Goal: Task Accomplishment & Management: Manage account settings

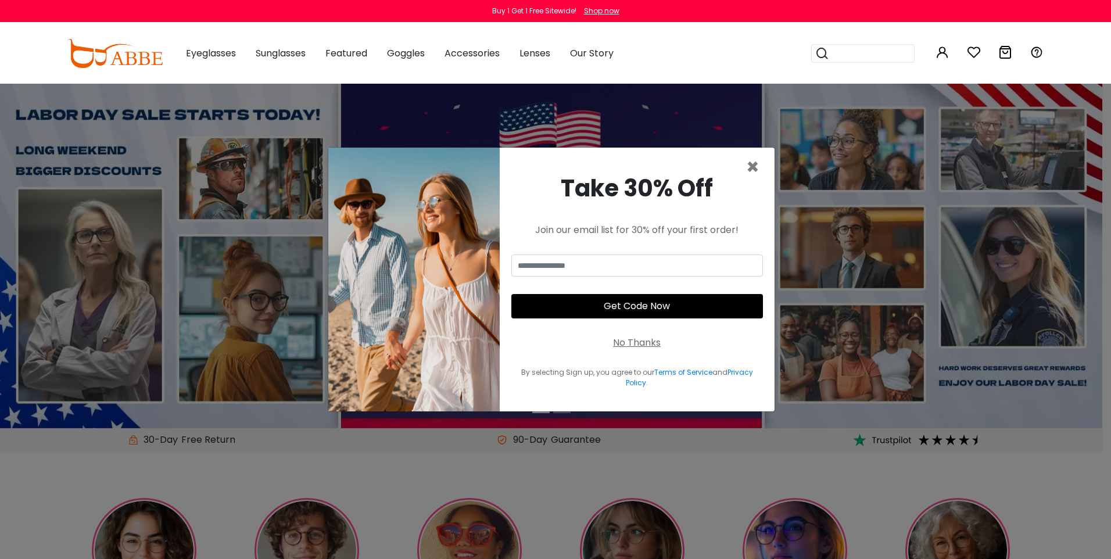
click at [759, 168] on div "Take 30% Off Join our email list for 30% off your first order! Get Code Now No …" at bounding box center [637, 280] width 275 height 264
click at [751, 168] on span "×" at bounding box center [752, 167] width 13 height 30
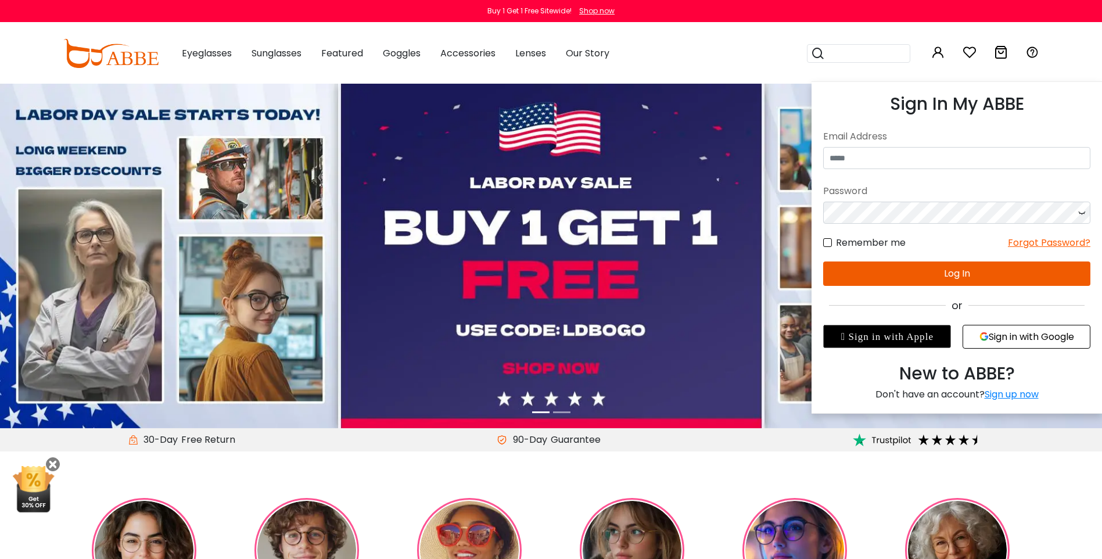
click at [939, 56] on icon at bounding box center [938, 52] width 14 height 14
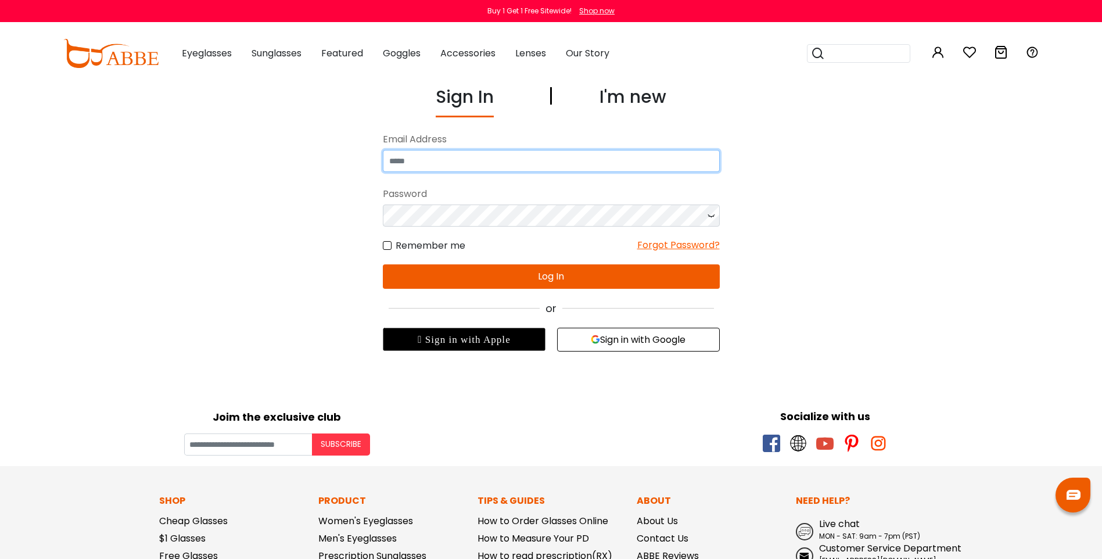
click at [540, 163] on input "email" at bounding box center [551, 161] width 337 height 22
click at [573, 163] on input "email" at bounding box center [551, 161] width 337 height 22
type input "**********"
click at [705, 217] on icon at bounding box center [711, 215] width 12 height 22
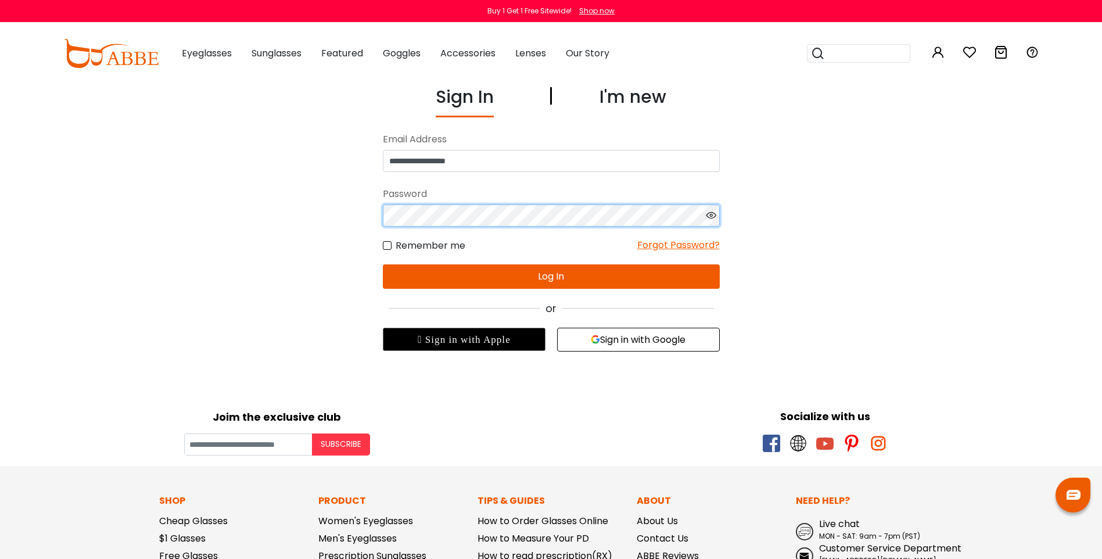
click at [351, 218] on div "**********" at bounding box center [551, 218] width 802 height 268
click at [429, 278] on button "Log In" at bounding box center [551, 276] width 337 height 24
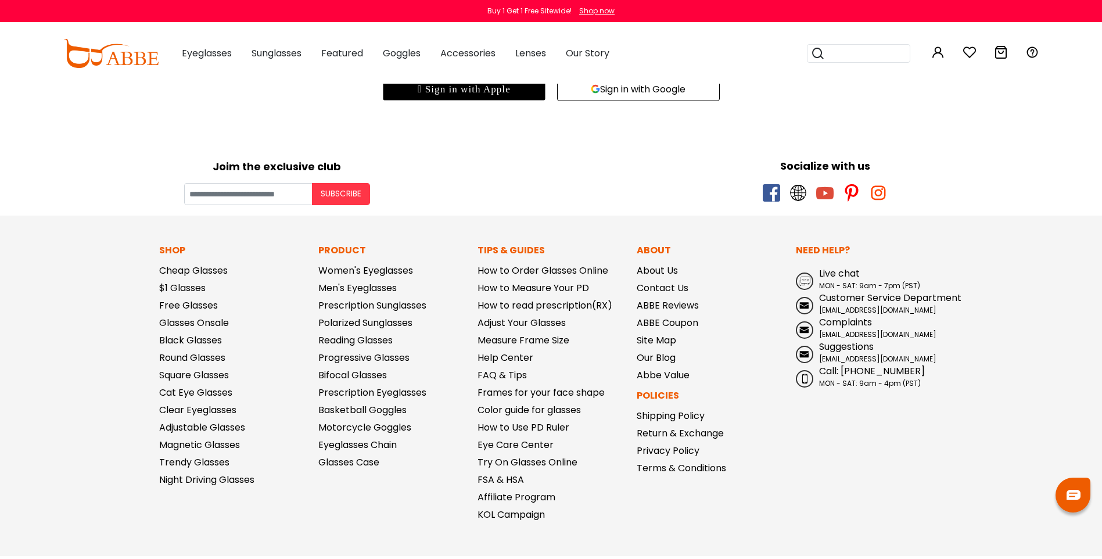
scroll to position [320, 0]
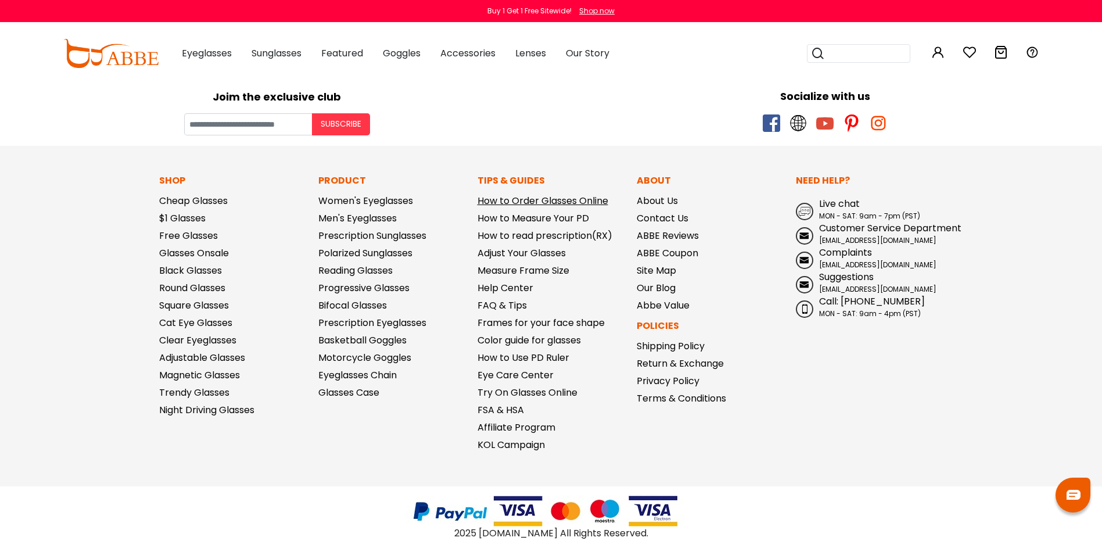
click at [578, 204] on link "How to Order Glasses Online" at bounding box center [542, 200] width 131 height 13
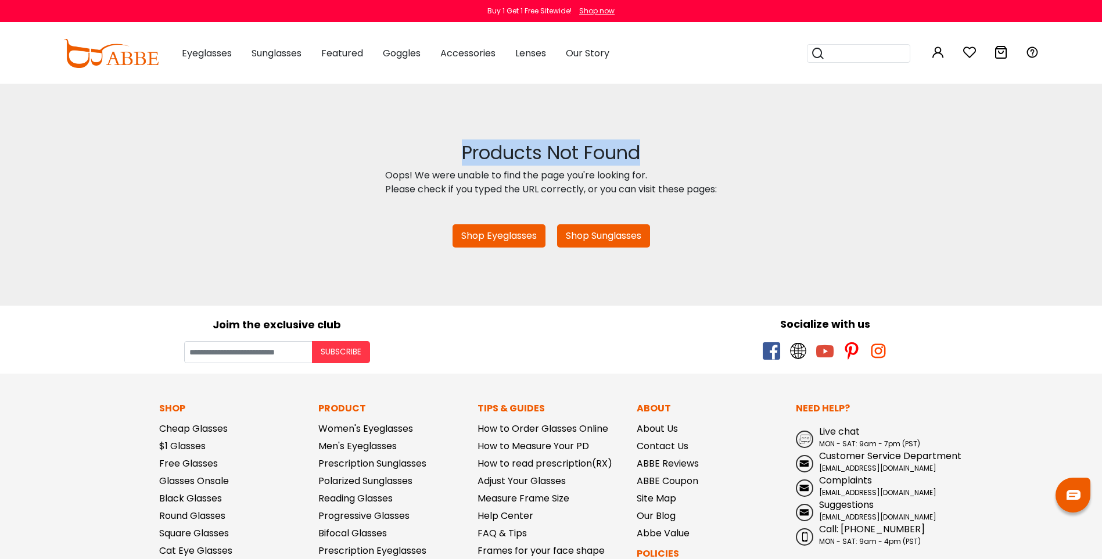
drag, startPoint x: 997, startPoint y: 102, endPoint x: 962, endPoint y: 150, distance: 60.0
click at [962, 150] on body "Eyeglasses Thanks for your subscription Please use coupon code " NEWCOMER " to …" at bounding box center [551, 435] width 1102 height 703
drag, startPoint x: 962, startPoint y: 150, endPoint x: 948, endPoint y: 210, distance: 60.9
click at [917, 281] on div "Products Not Found Oops! We were unable to find the page you're looking for. Pl…" at bounding box center [551, 195] width 1102 height 222
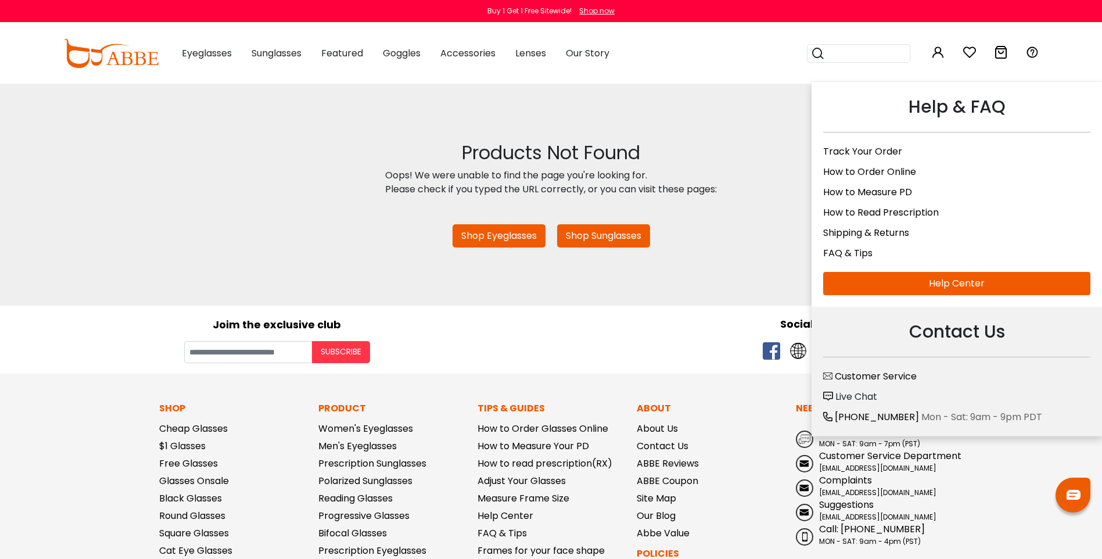
click at [1028, 49] on icon at bounding box center [1032, 52] width 14 height 14
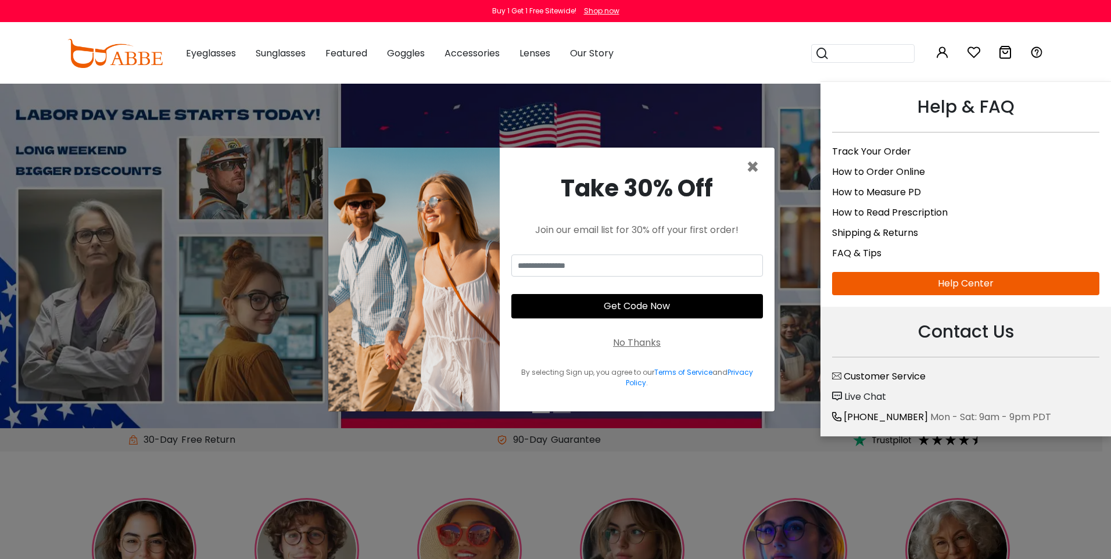
click at [1033, 53] on icon at bounding box center [1036, 52] width 14 height 14
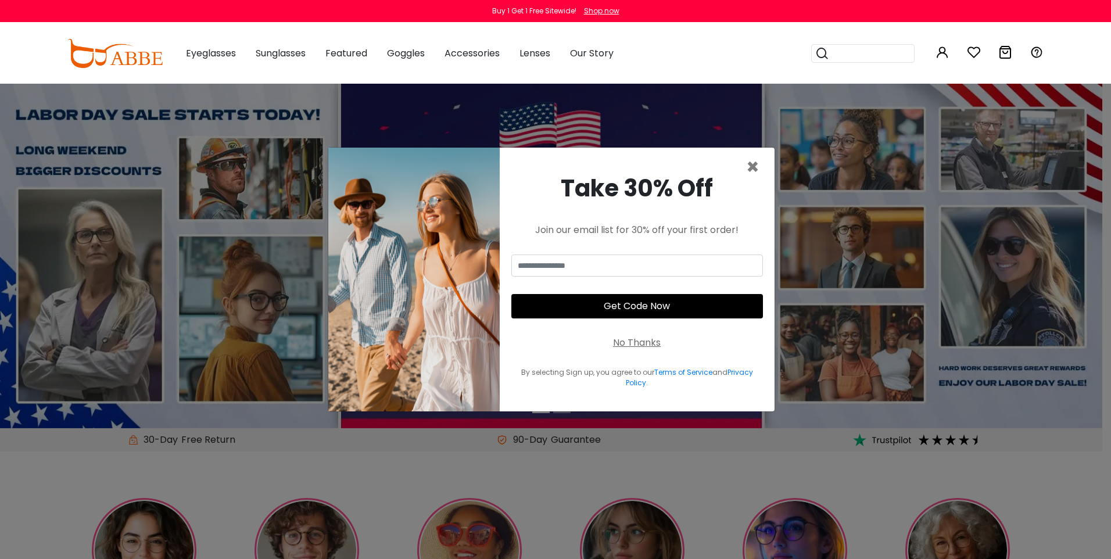
click at [1044, 55] on div "0 0 Eyeglasses Women's Eyeglasses" at bounding box center [555, 53] width 1111 height 60
click at [767, 164] on div "Take 30% Off Join our email list for 30% off your first order! Get Code Now No …" at bounding box center [637, 280] width 275 height 264
drag, startPoint x: 762, startPoint y: 164, endPoint x: 756, endPoint y: 164, distance: 6.4
click at [756, 164] on div "× Take 30% Off Join our email list for 30% off your first order! Get Code Now N…" at bounding box center [551, 279] width 447 height 265
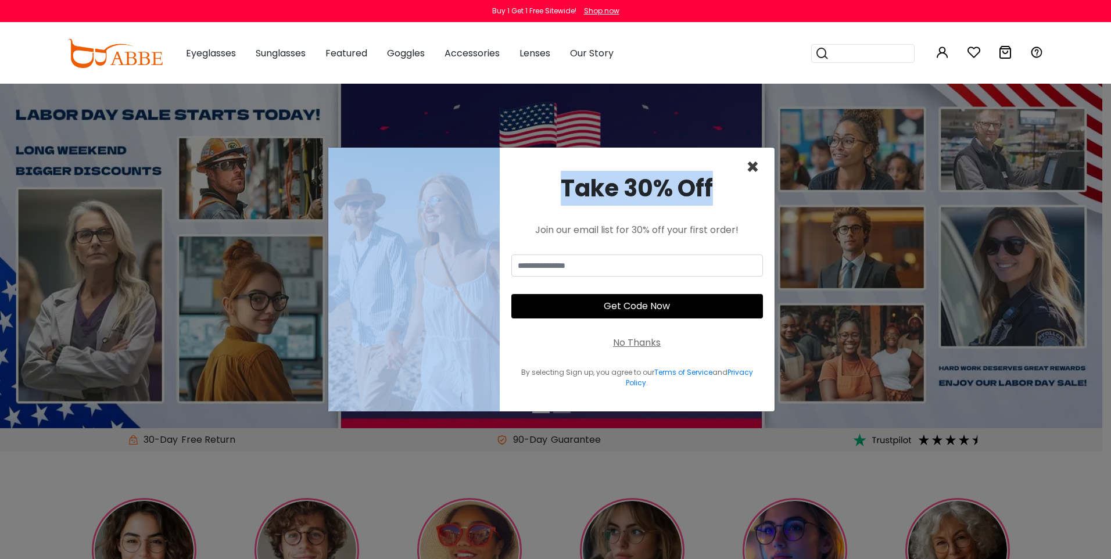
click at [752, 165] on span "×" at bounding box center [752, 167] width 13 height 30
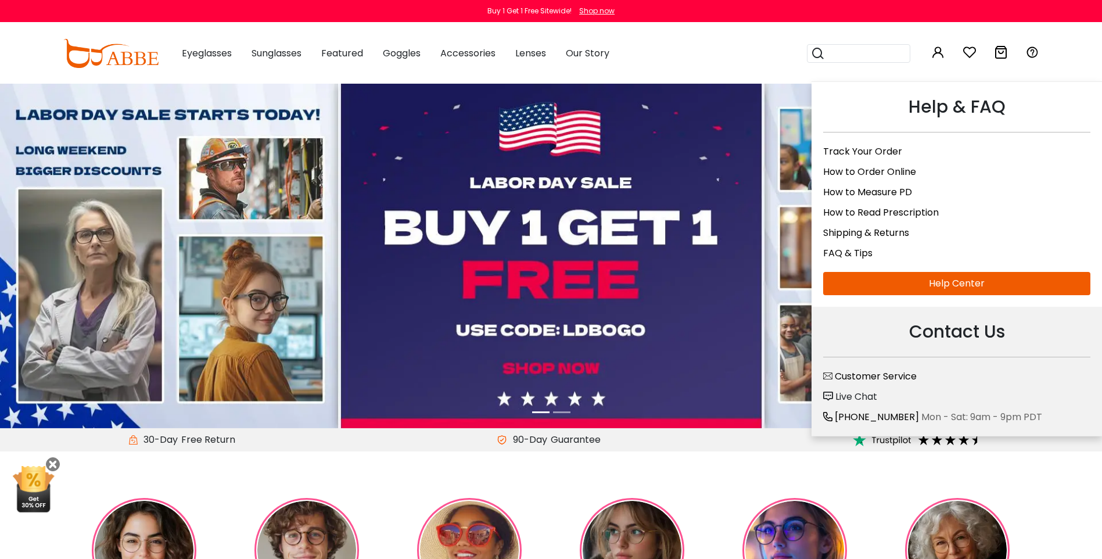
click at [1030, 48] on icon at bounding box center [1032, 52] width 14 height 14
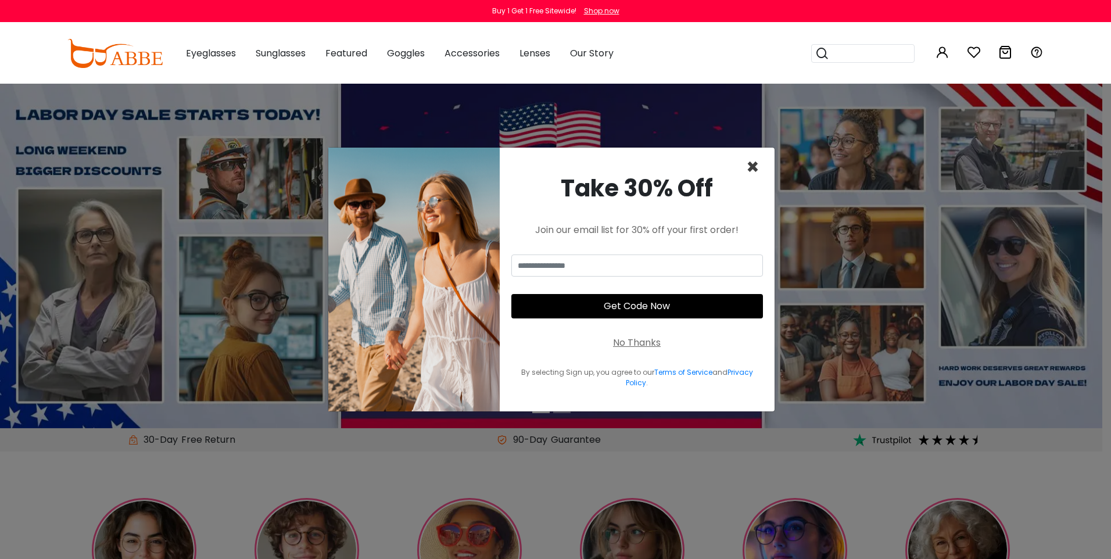
click at [757, 161] on span "×" at bounding box center [752, 167] width 13 height 30
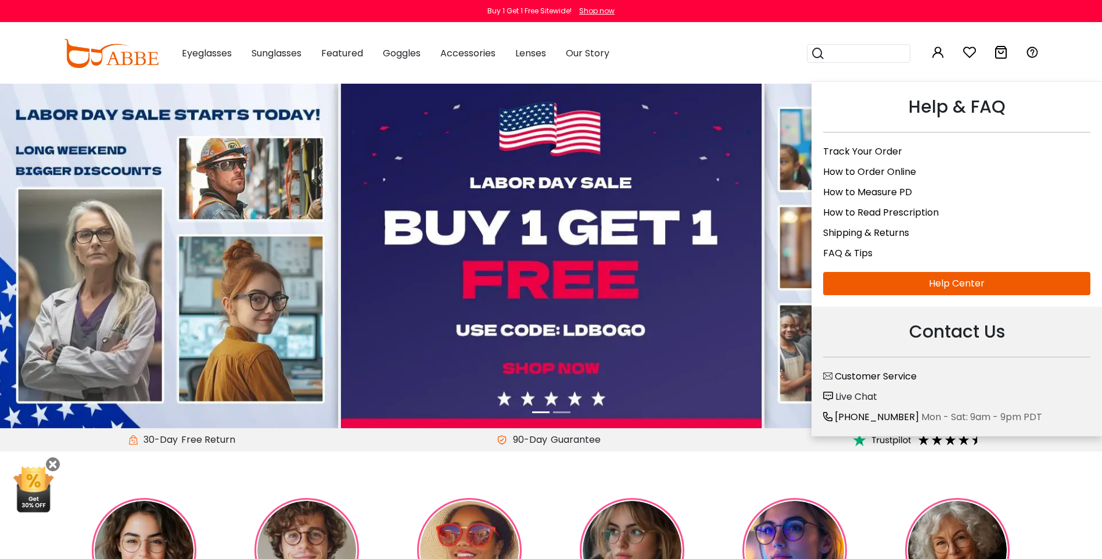
click at [846, 251] on link "FAQ & Tips" at bounding box center [847, 252] width 49 height 13
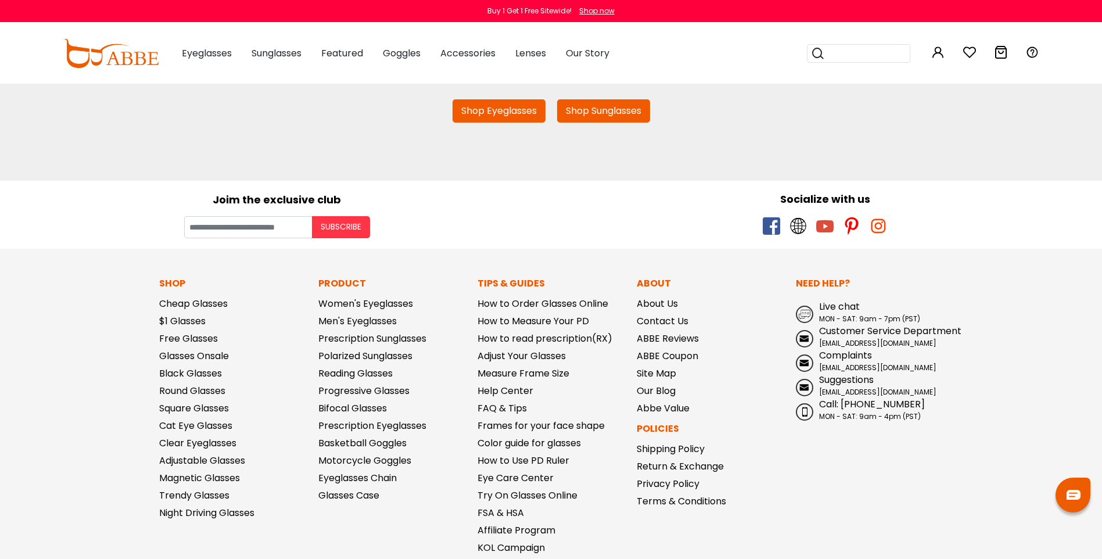
scroll to position [112, 0]
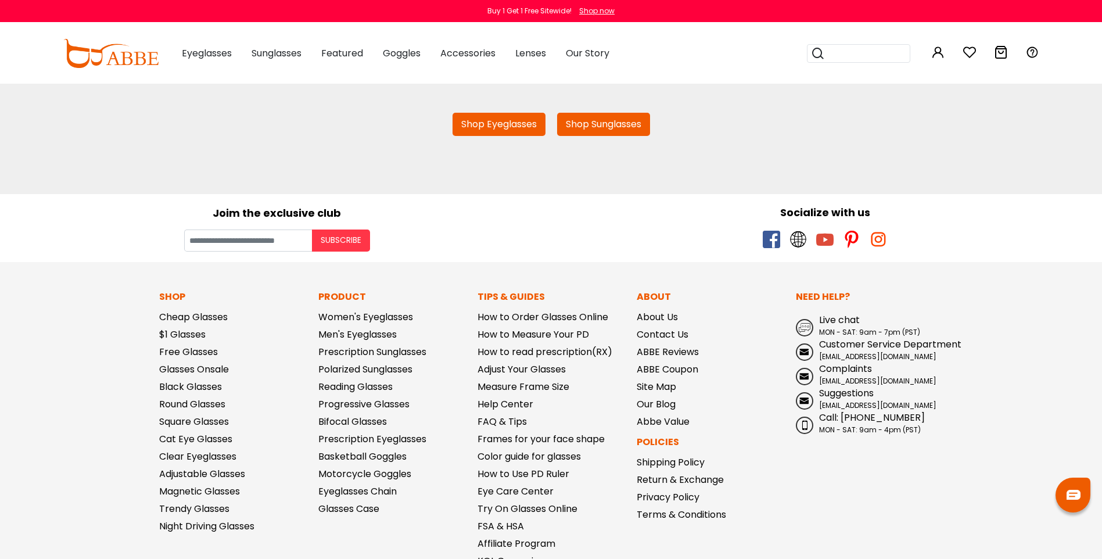
drag, startPoint x: 644, startPoint y: 365, endPoint x: 585, endPoint y: 360, distance: 58.9
click at [644, 365] on link "ABBE Coupon" at bounding box center [668, 368] width 62 height 13
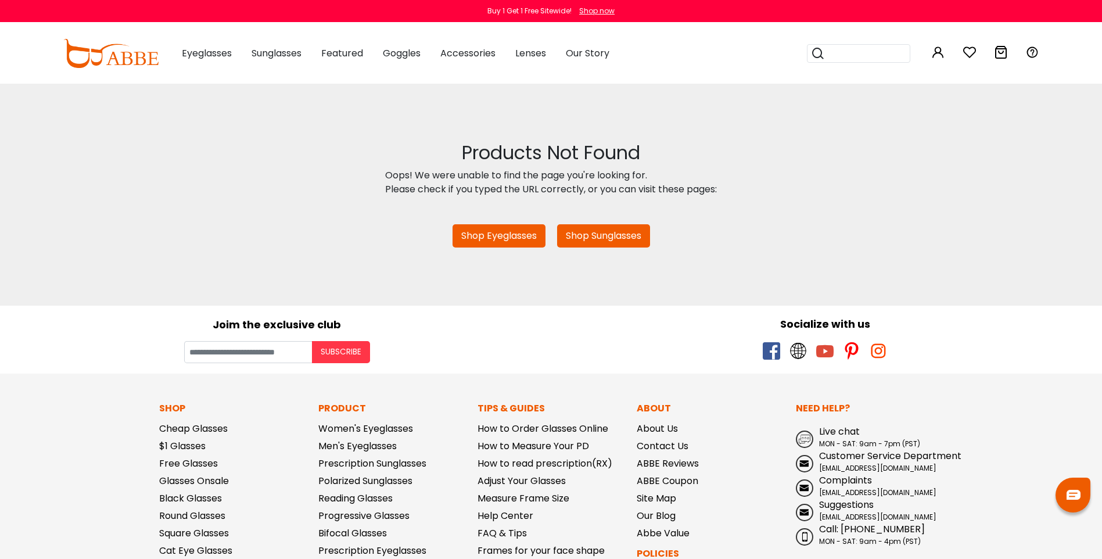
click at [494, 236] on link "Shop Eyeglasses" at bounding box center [498, 235] width 93 height 23
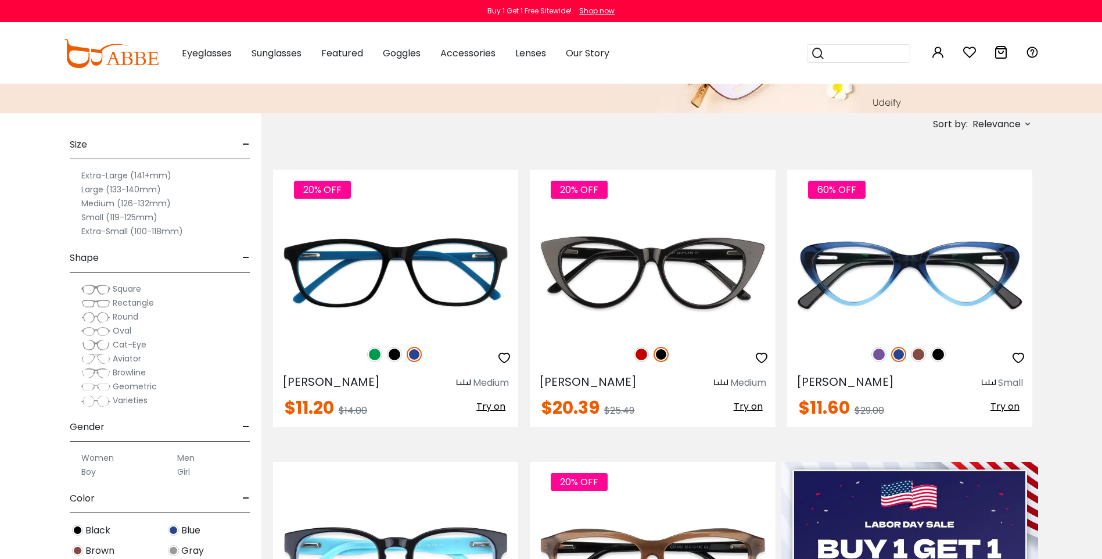
scroll to position [174, 0]
click at [130, 203] on label "Medium (126-132mm)" at bounding box center [125, 203] width 89 height 14
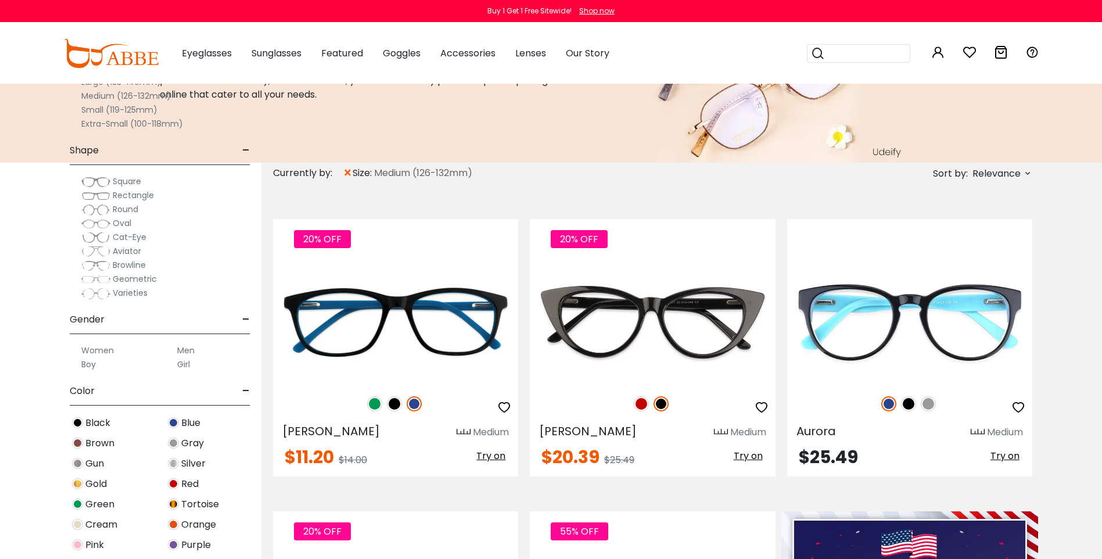
scroll to position [290, 0]
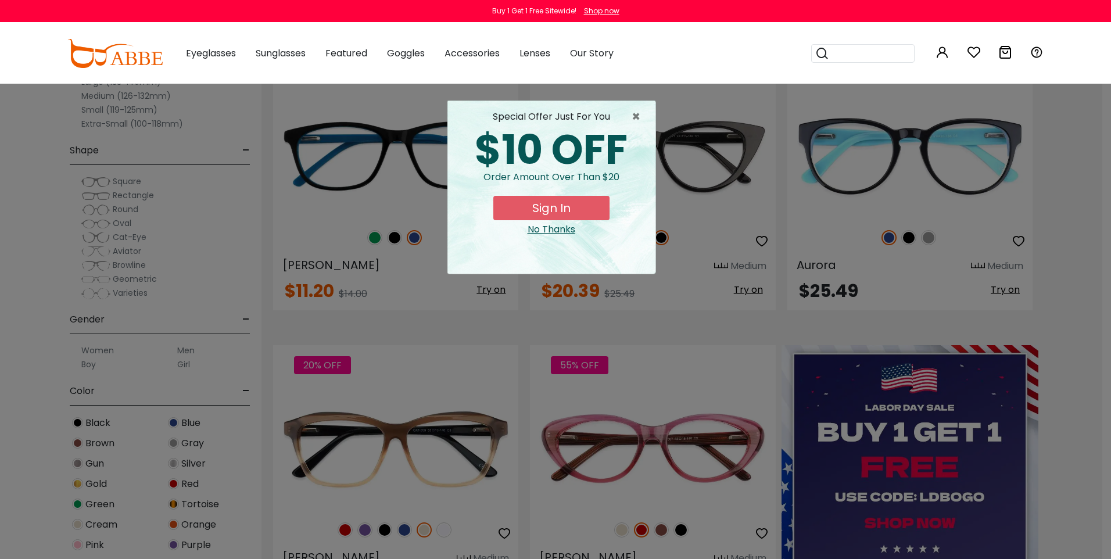
click at [526, 209] on button "Sign In" at bounding box center [551, 208] width 116 height 24
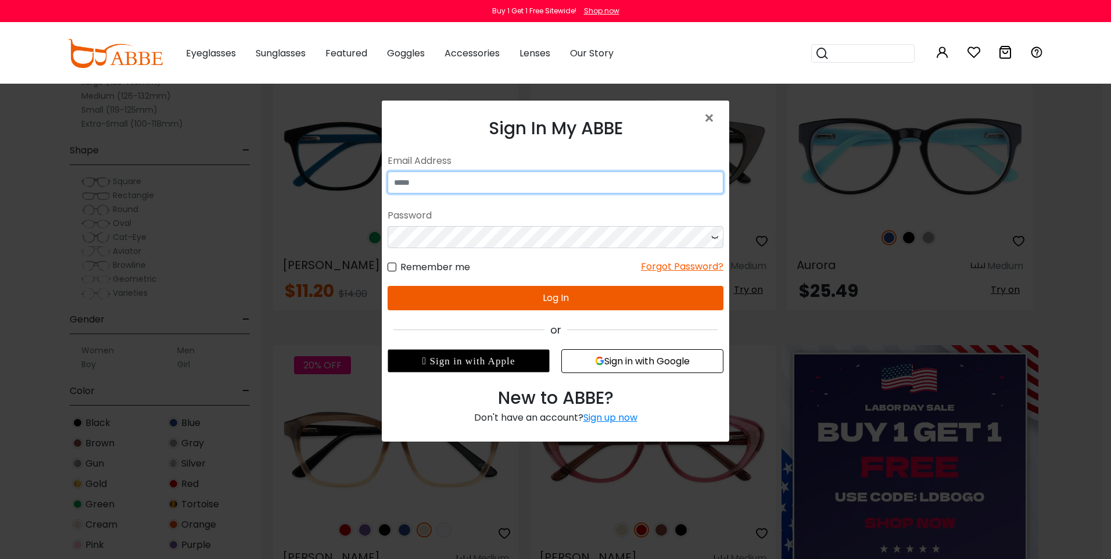
click at [475, 183] on input "email" at bounding box center [555, 182] width 336 height 22
type input "**********"
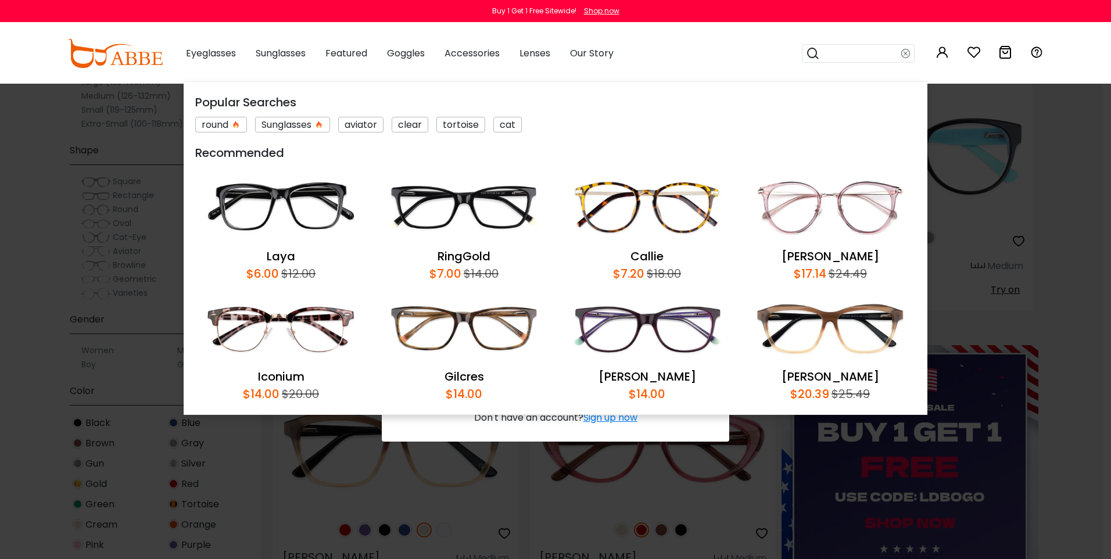
click at [975, 230] on div "×" at bounding box center [555, 279] width 1111 height 559
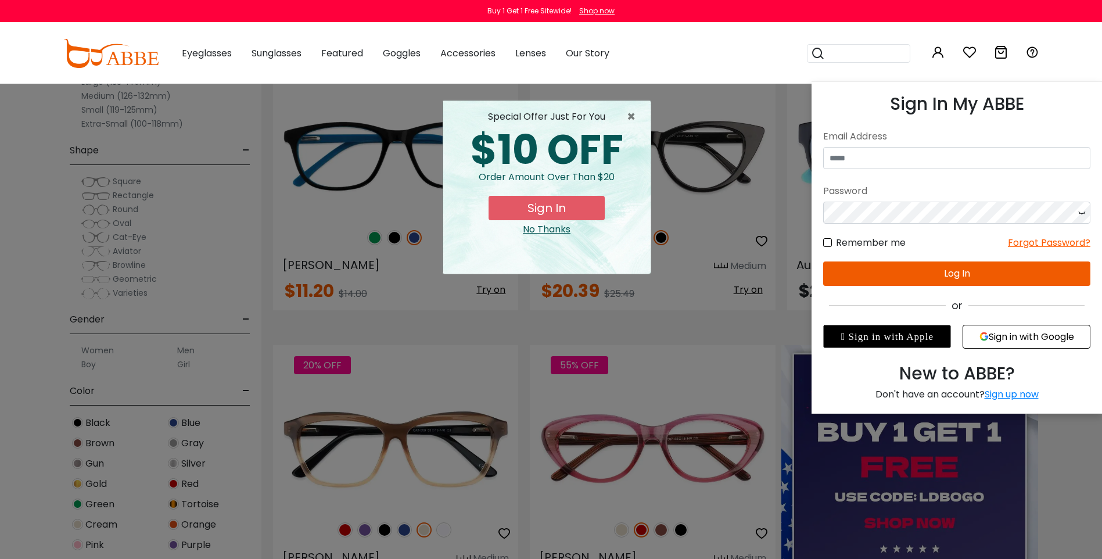
click at [942, 58] on icon at bounding box center [938, 52] width 14 height 14
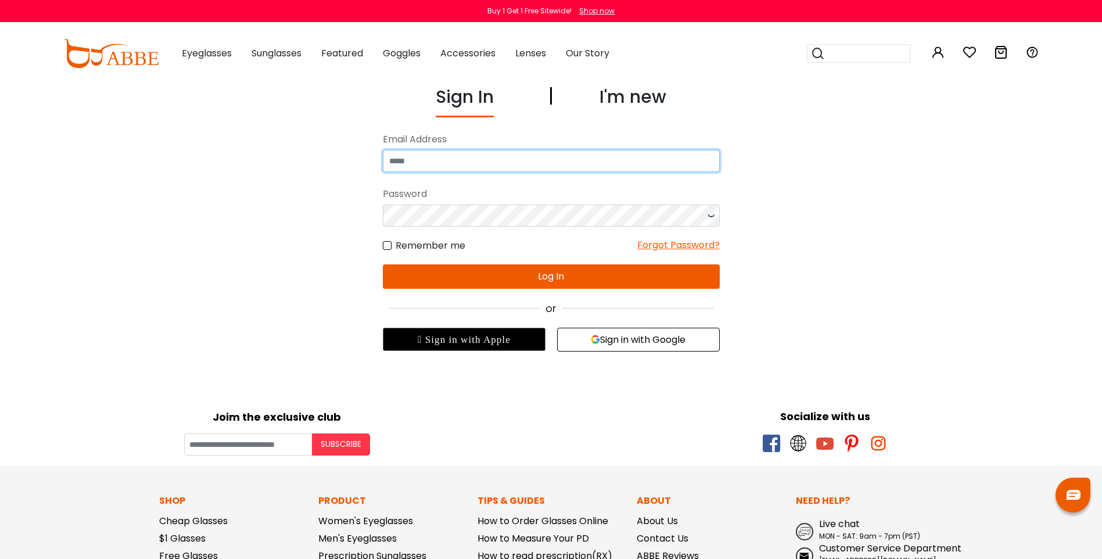
click at [470, 155] on input "email" at bounding box center [551, 161] width 337 height 22
type input "**********"
click at [500, 275] on button "Log In" at bounding box center [551, 276] width 337 height 24
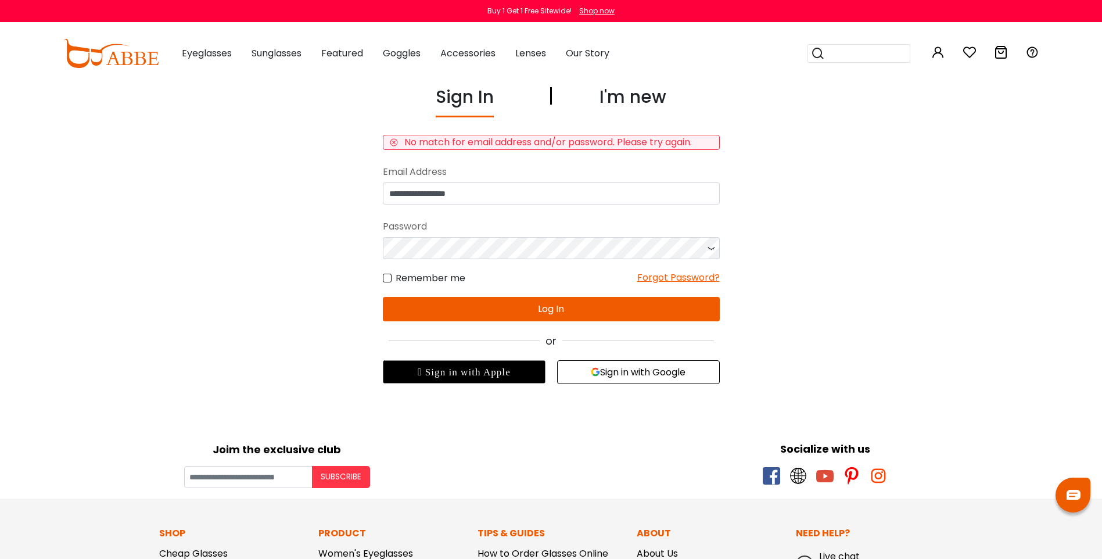
click at [661, 278] on div "Forgot Password?" at bounding box center [678, 278] width 82 height 15
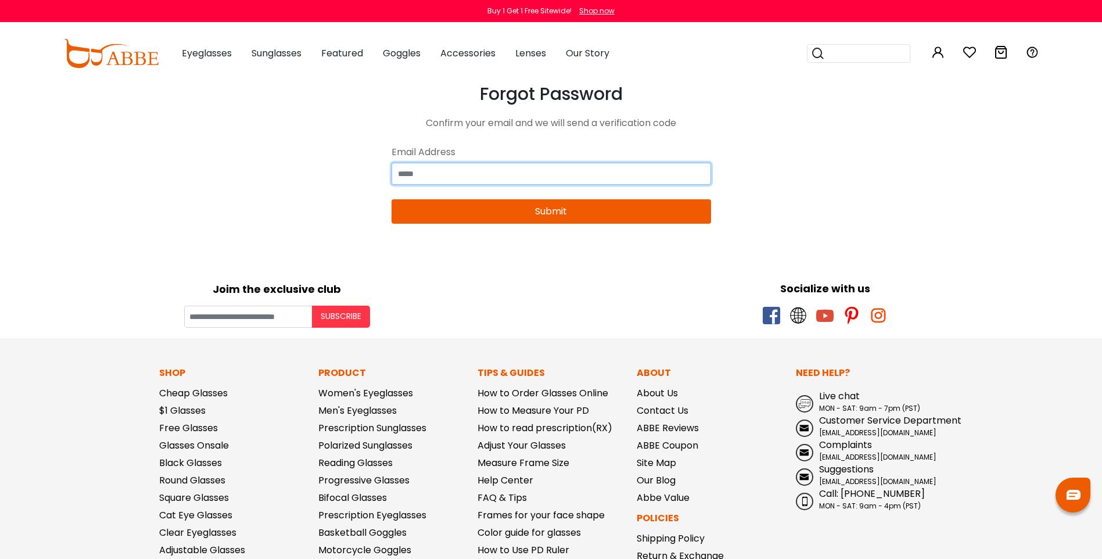
click at [403, 174] on input "email" at bounding box center [550, 174] width 319 height 22
type input "**********"
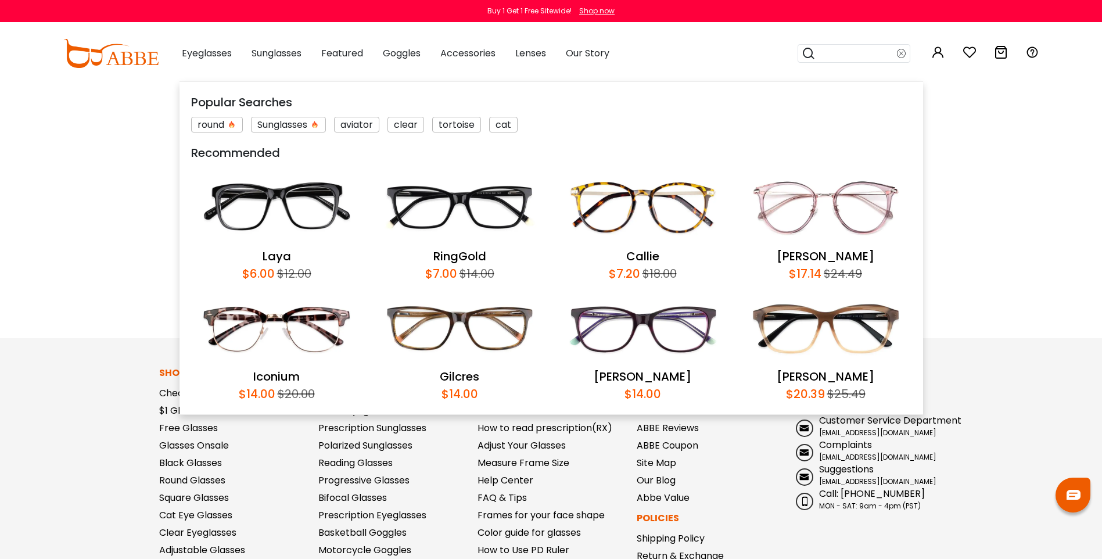
click at [149, 195] on body "Eyeglasses Thanks for your subscription Please use coupon code " NEWCOMER " to …" at bounding box center [551, 417] width 1102 height 667
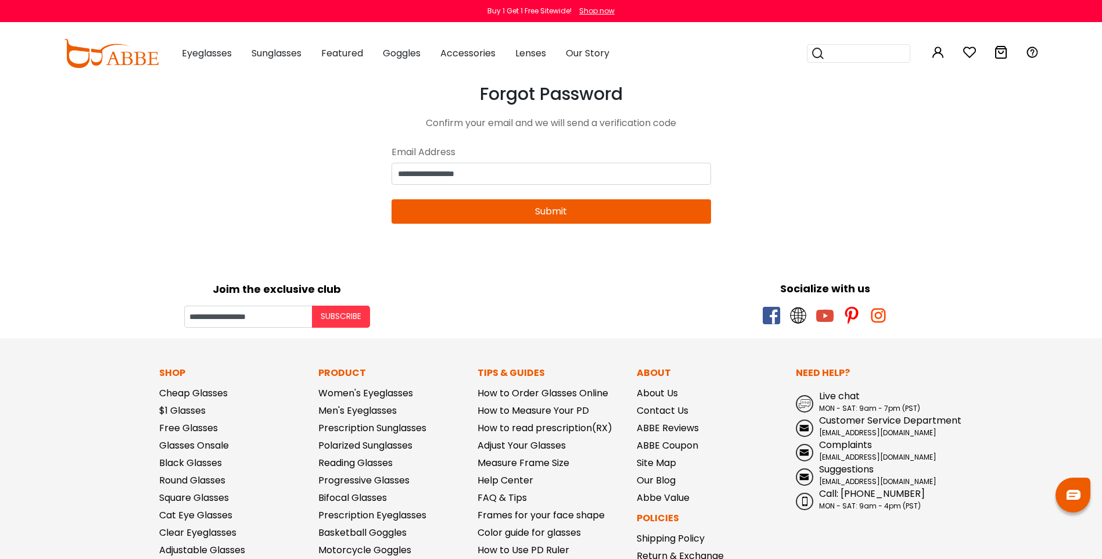
click at [448, 220] on button "Submit" at bounding box center [550, 211] width 319 height 24
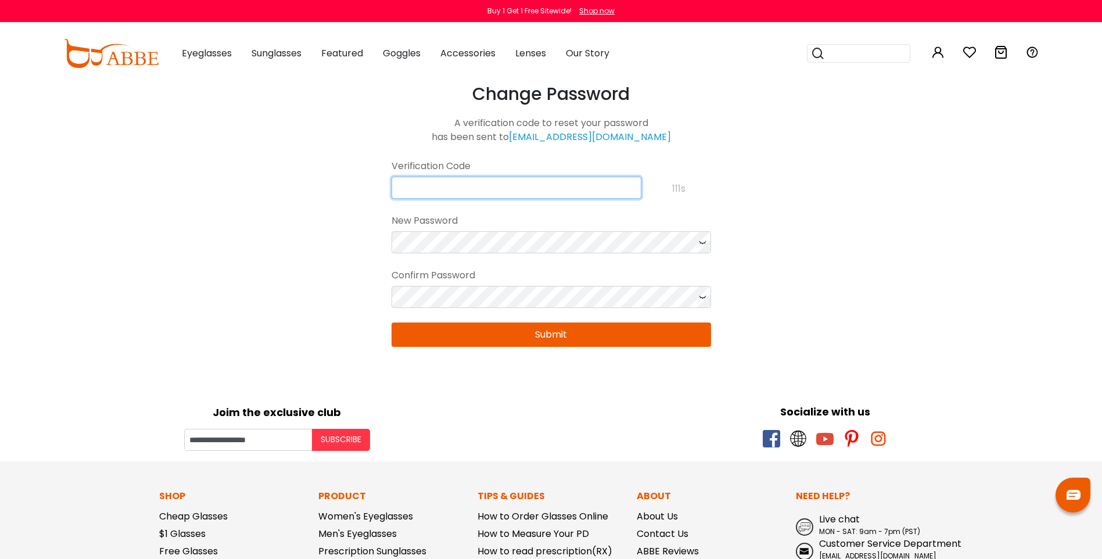
click at [454, 193] on input "text" at bounding box center [516, 188] width 250 height 22
type input "*"
type input "**********"
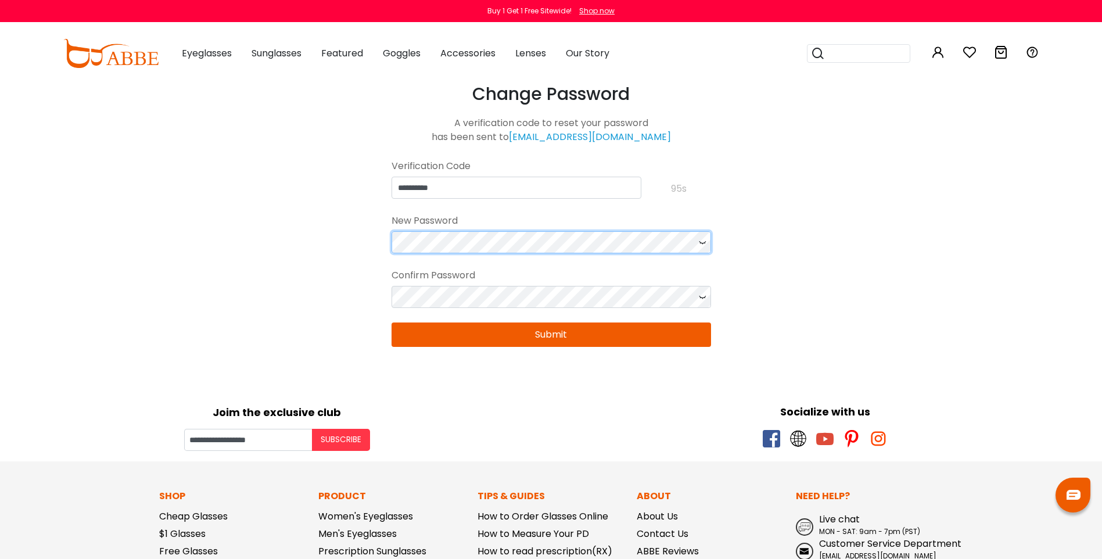
click at [362, 250] on body "Eyeglasses Thanks for your subscription Please use coupon code " NEWCOMER " to …" at bounding box center [551, 479] width 1102 height 790
drag, startPoint x: 706, startPoint y: 243, endPoint x: 700, endPoint y: 245, distance: 5.9
click at [705, 243] on icon at bounding box center [702, 242] width 12 height 22
click at [698, 300] on icon at bounding box center [702, 297] width 12 height 22
click at [610, 336] on button "Submit" at bounding box center [550, 334] width 319 height 24
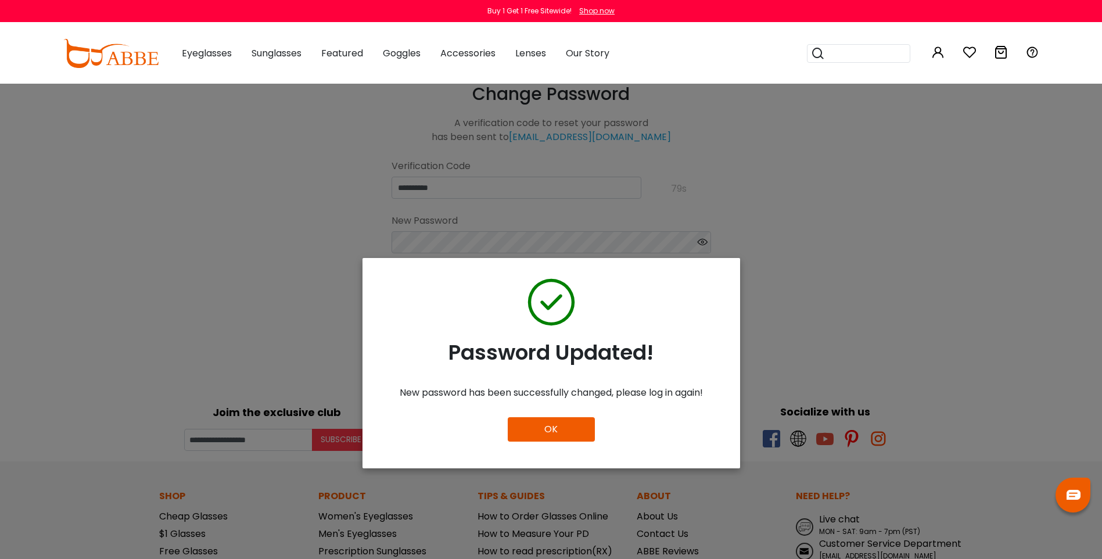
click at [545, 433] on button "OK" at bounding box center [551, 429] width 87 height 24
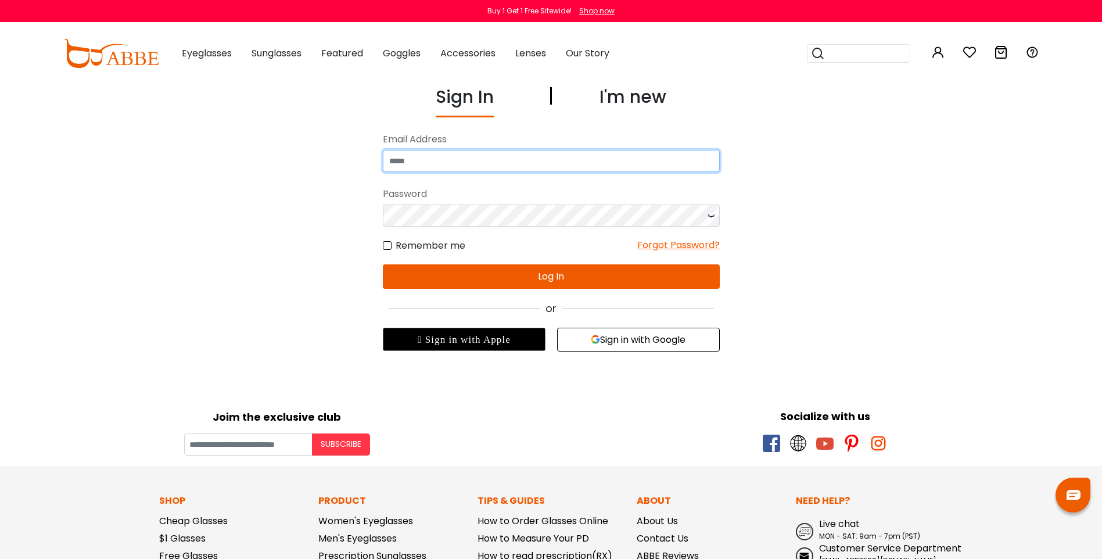
click at [418, 160] on input "email" at bounding box center [551, 161] width 337 height 22
click at [243, 317] on div "Sign In I'm new No match for email address and/or password. Please try again. E…" at bounding box center [551, 218] width 802 height 268
click at [414, 160] on input "email" at bounding box center [551, 161] width 337 height 22
click at [711, 212] on icon at bounding box center [711, 215] width 12 height 22
click at [545, 282] on button "Log In" at bounding box center [551, 276] width 337 height 24
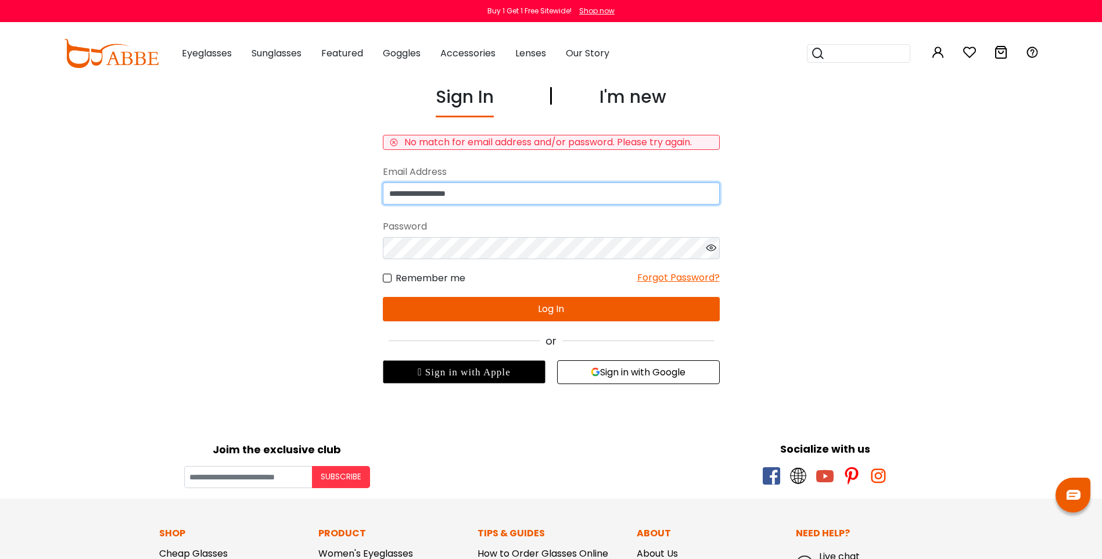
click at [393, 192] on input "**********" at bounding box center [551, 193] width 337 height 22
type input "**********"
click at [429, 308] on button "Log In" at bounding box center [551, 309] width 337 height 24
click at [432, 300] on button "Log In" at bounding box center [551, 309] width 337 height 24
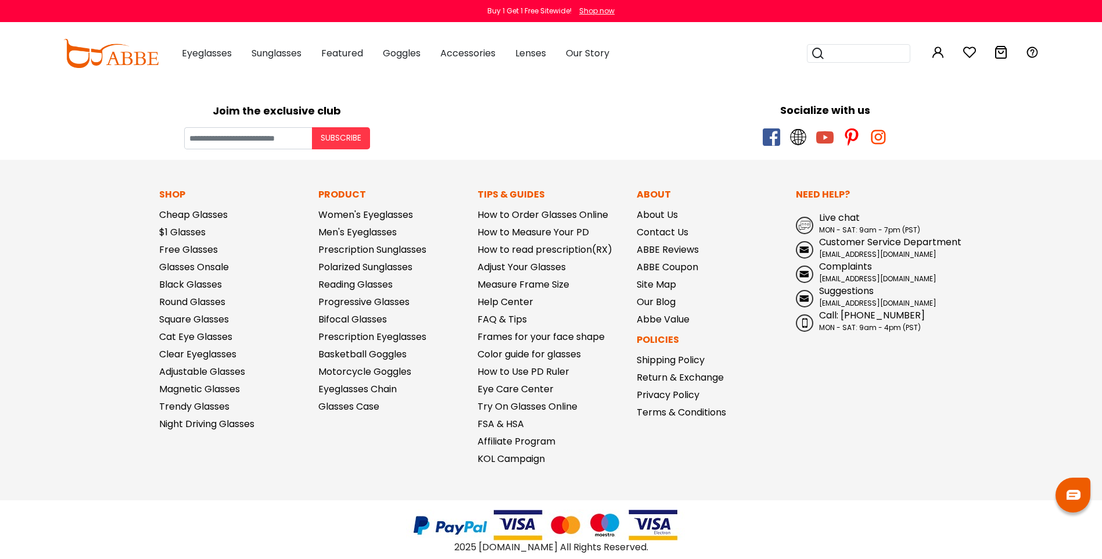
scroll to position [353, 0]
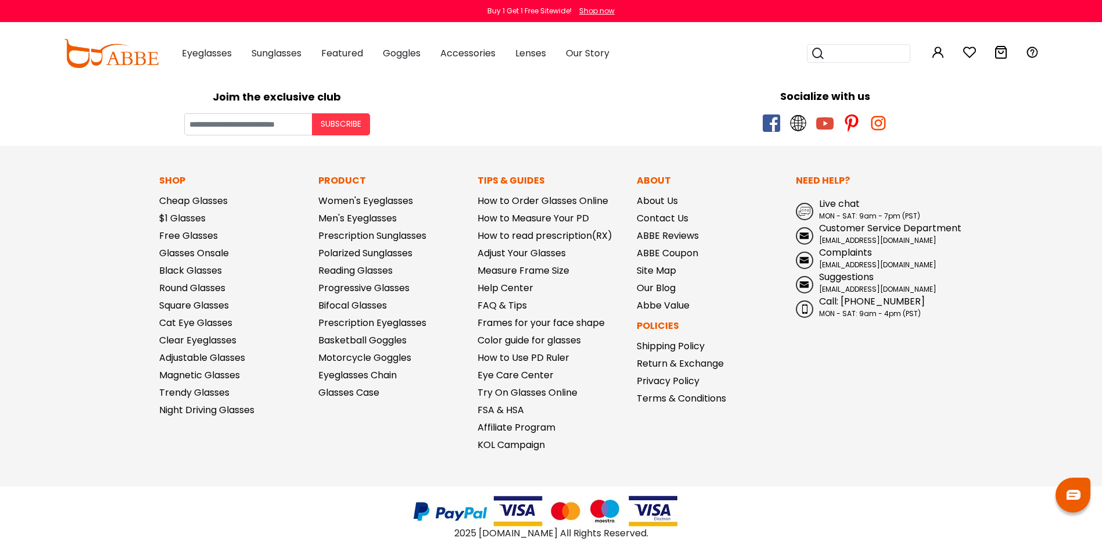
click at [1066, 496] on img at bounding box center [1073, 495] width 14 height 10
click at [809, 451] on div "Need Help? Live chat MON - SAT: 9am - 7pm (PST) Customer Service Department ser…" at bounding box center [869, 316] width 159 height 285
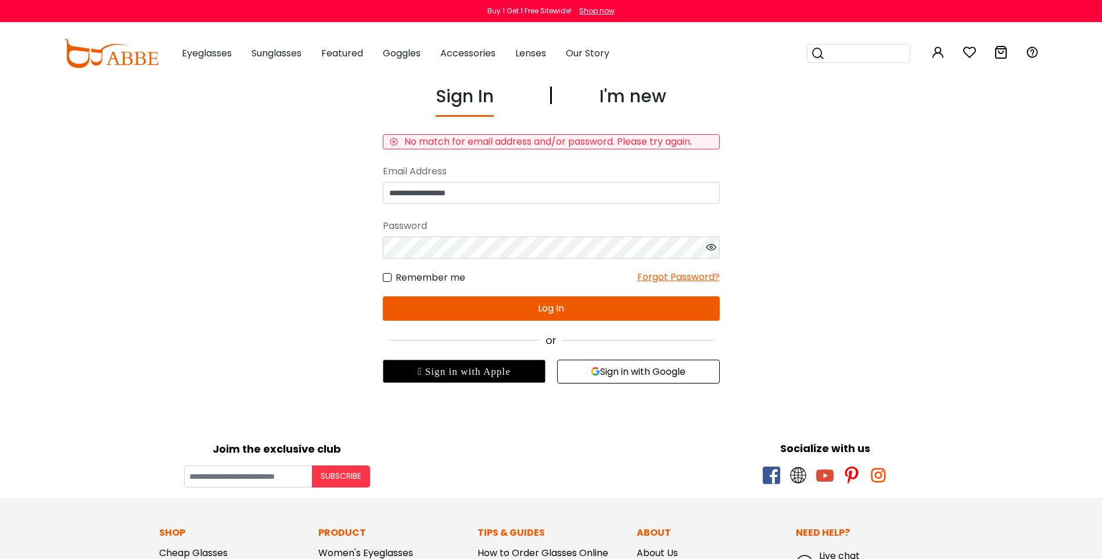
scroll to position [0, 0]
click at [867, 58] on input "search" at bounding box center [865, 53] width 81 height 17
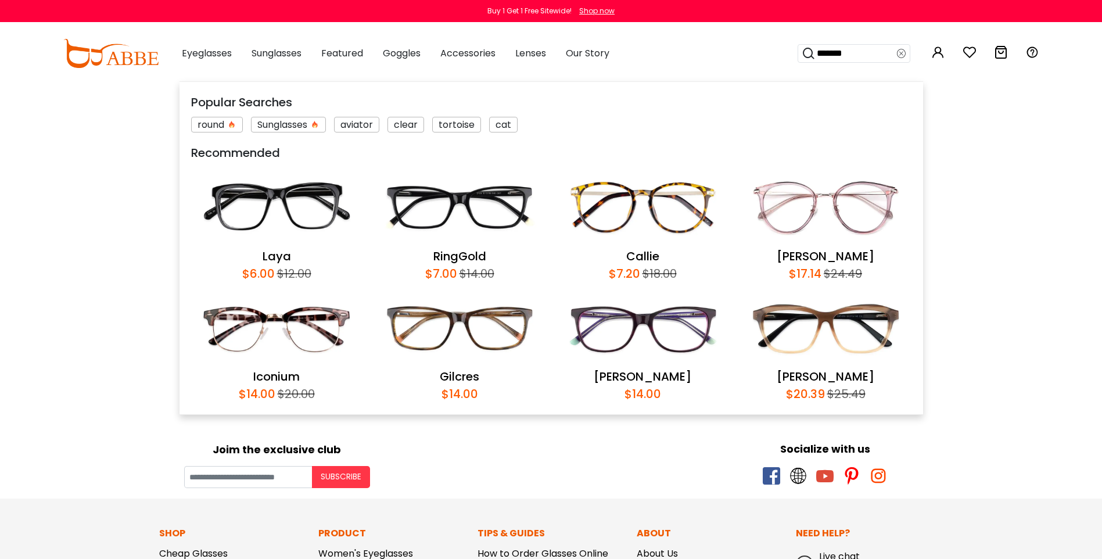
type input "********"
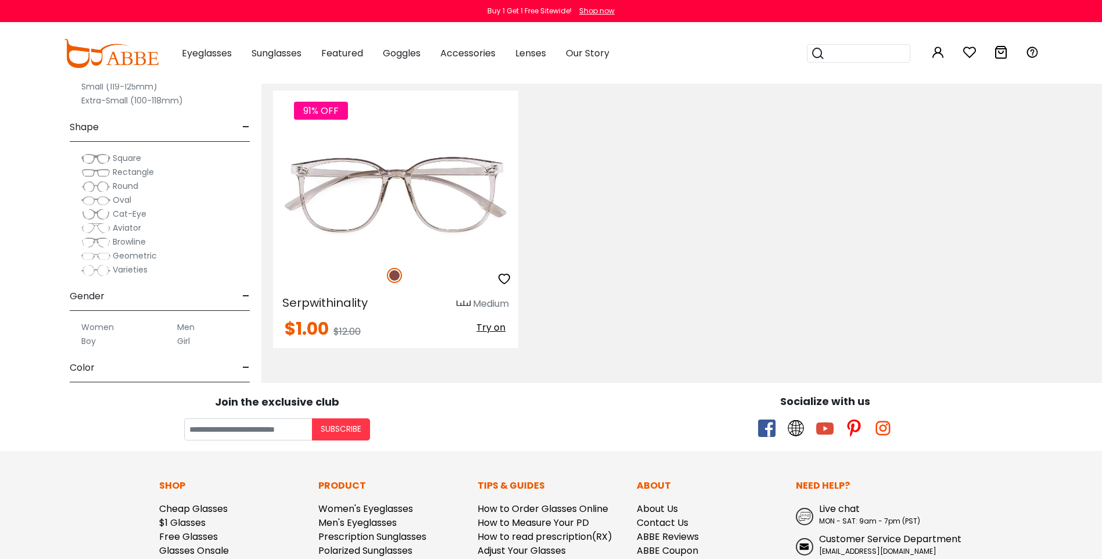
scroll to position [174, 0]
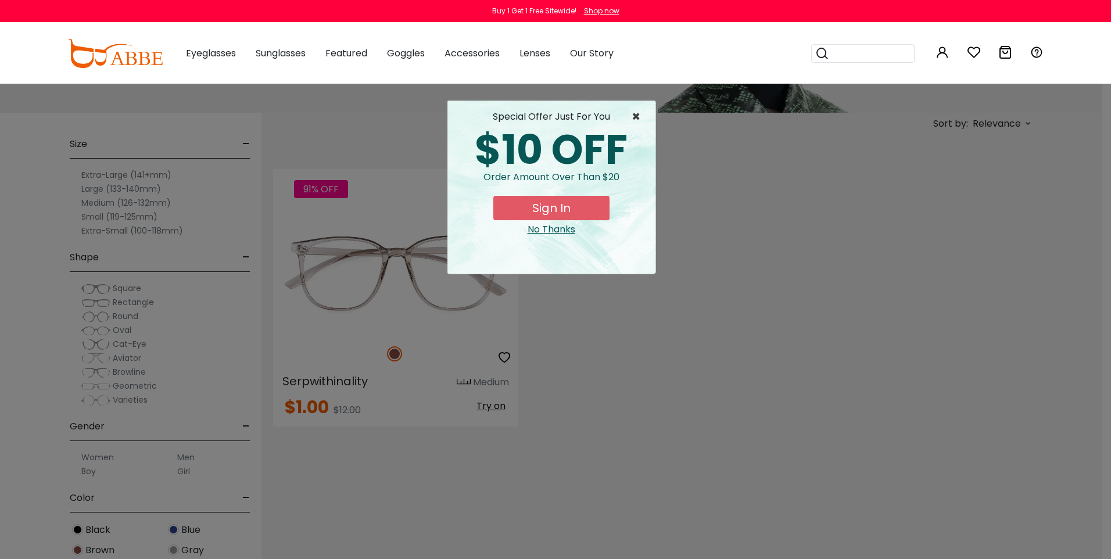
click at [639, 113] on span "×" at bounding box center [638, 117] width 15 height 14
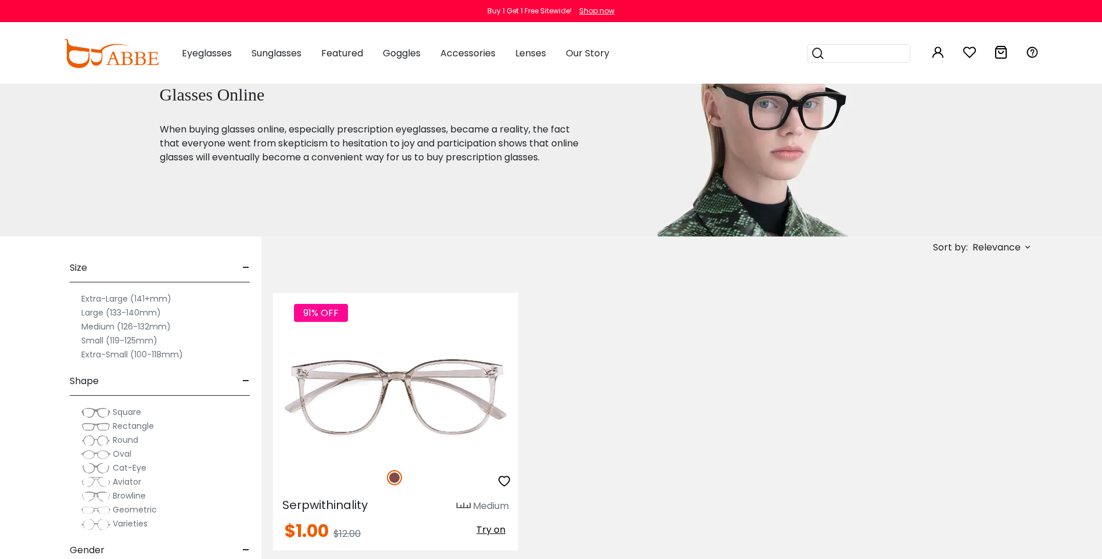
scroll to position [0, 0]
